Goal: Find specific page/section: Find specific page/section

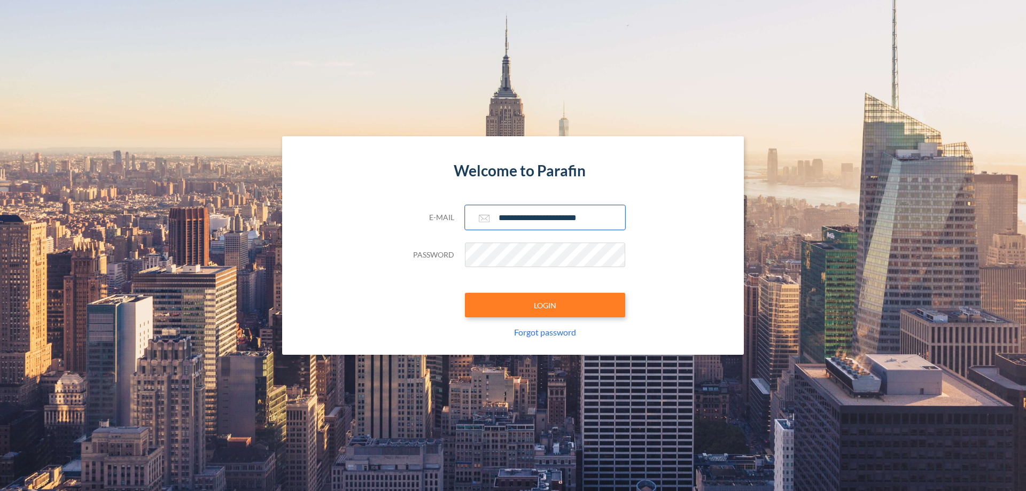
type input "**********"
click at [545, 305] on button "LOGIN" at bounding box center [545, 305] width 160 height 25
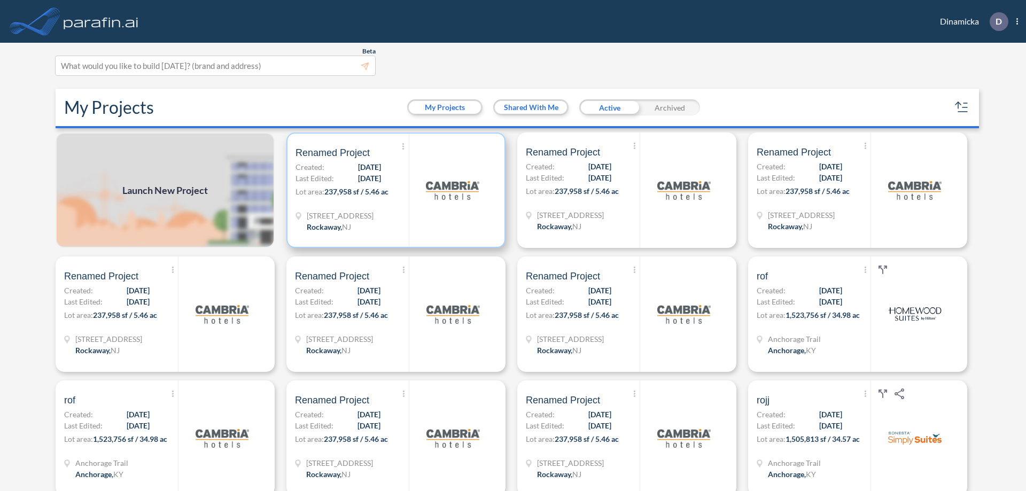
scroll to position [3, 0]
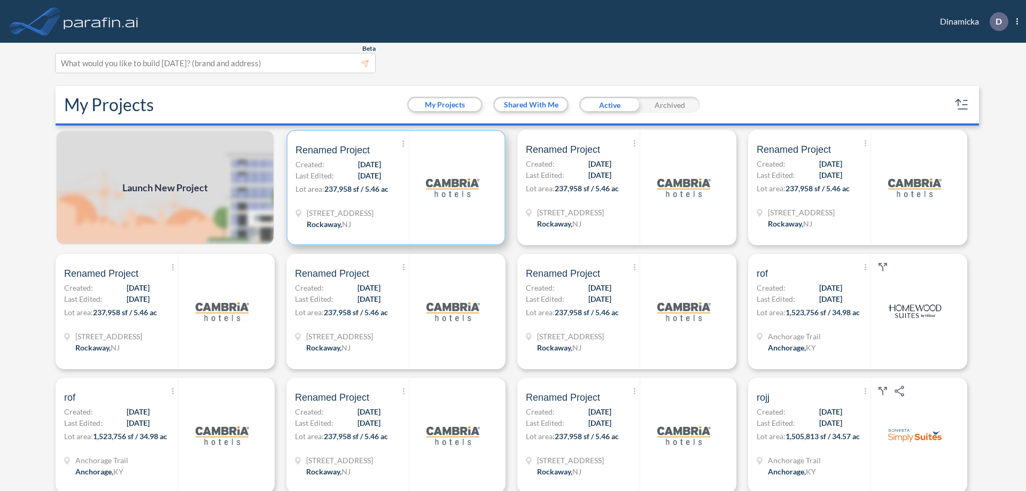
click at [394, 188] on p "Lot area: 237,958 sf / 5.46 ac" at bounding box center [351, 190] width 113 height 15
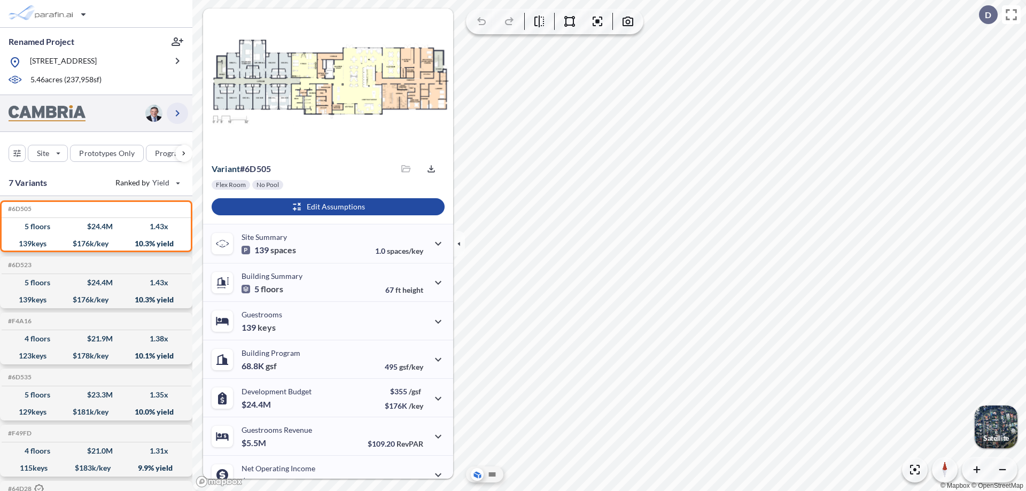
click at [177, 113] on icon "button" at bounding box center [177, 113] width 13 height 13
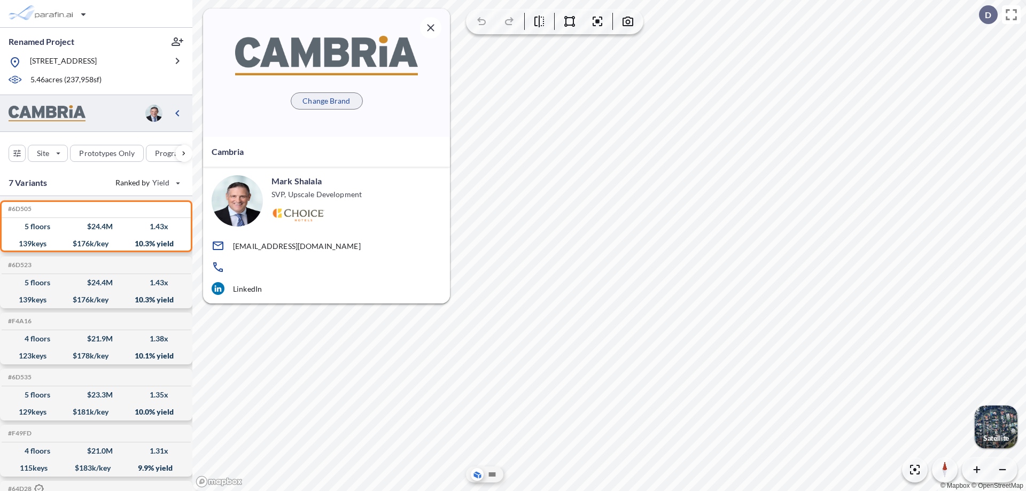
click at [326, 100] on p "Change Brand" at bounding box center [326, 101] width 48 height 11
